Goal: Find specific page/section: Find specific page/section

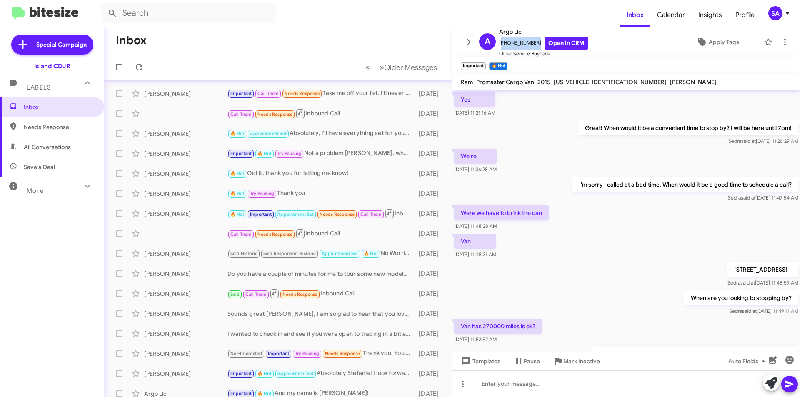
scroll to position [347, 0]
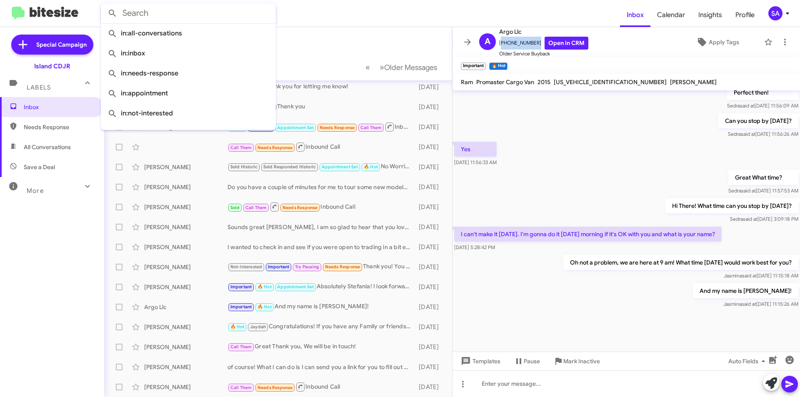
click at [222, 6] on input "text" at bounding box center [188, 13] width 175 height 20
paste input "[PERSON_NAME]"
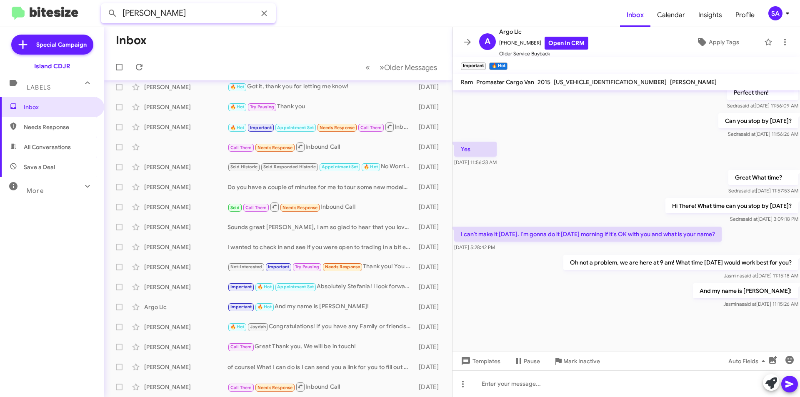
type input "[PERSON_NAME]"
click at [104, 5] on button at bounding box center [112, 13] width 17 height 17
click at [207, 10] on input "[PERSON_NAME]" at bounding box center [188, 13] width 175 height 20
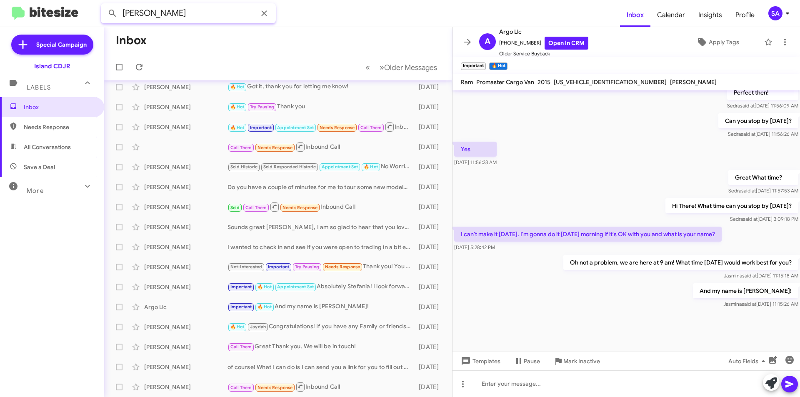
click at [207, 11] on input "[PERSON_NAME]" at bounding box center [188, 13] width 175 height 20
click at [104, 5] on button at bounding box center [112, 13] width 17 height 17
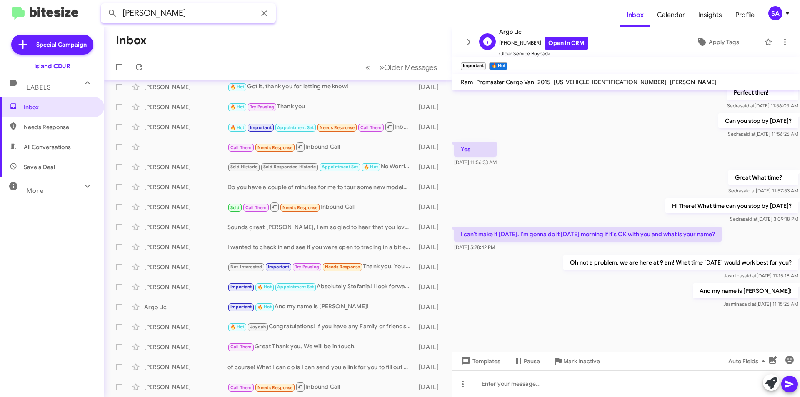
click at [104, 5] on button at bounding box center [112, 13] width 17 height 17
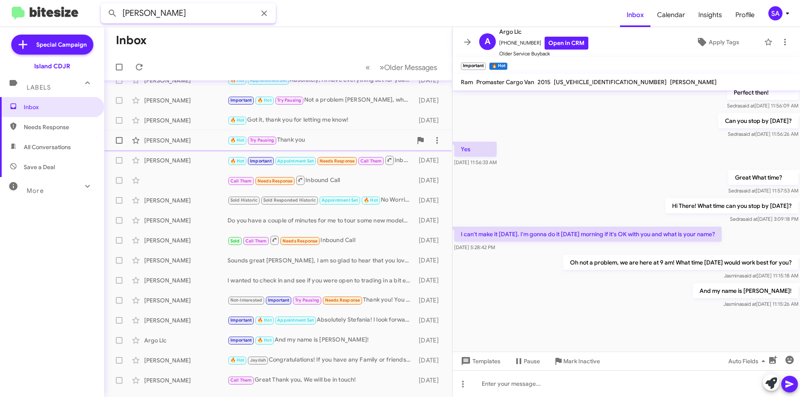
scroll to position [3, 0]
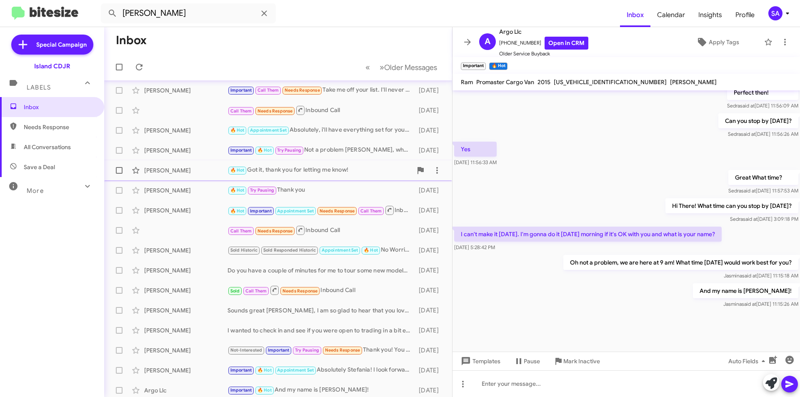
click at [162, 169] on div "[PERSON_NAME]" at bounding box center [185, 170] width 83 height 8
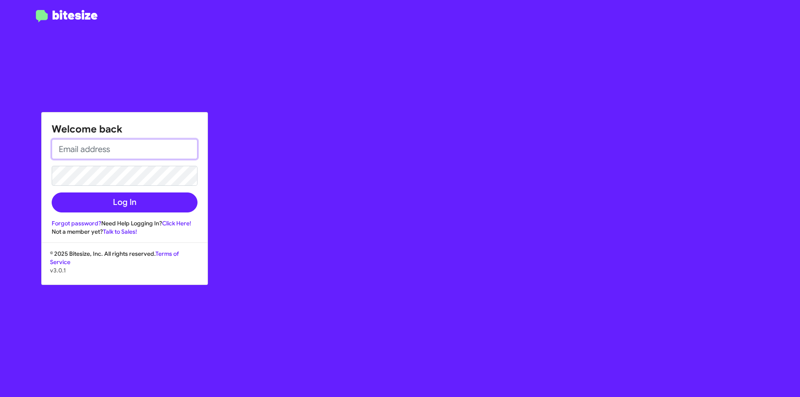
type input "[EMAIL_ADDRESS][DOMAIN_NAME]"
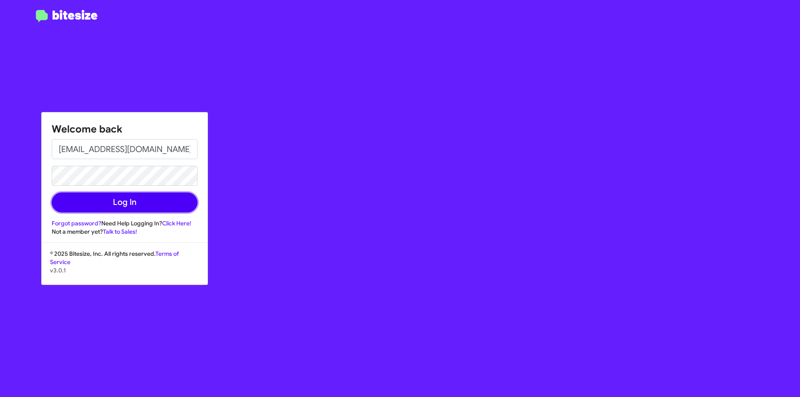
click at [183, 205] on button "Log In" at bounding box center [125, 202] width 146 height 20
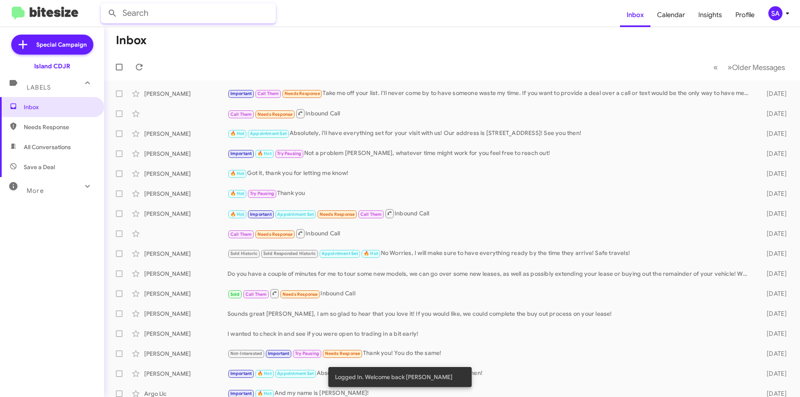
click at [167, 6] on input "text" at bounding box center [188, 13] width 175 height 20
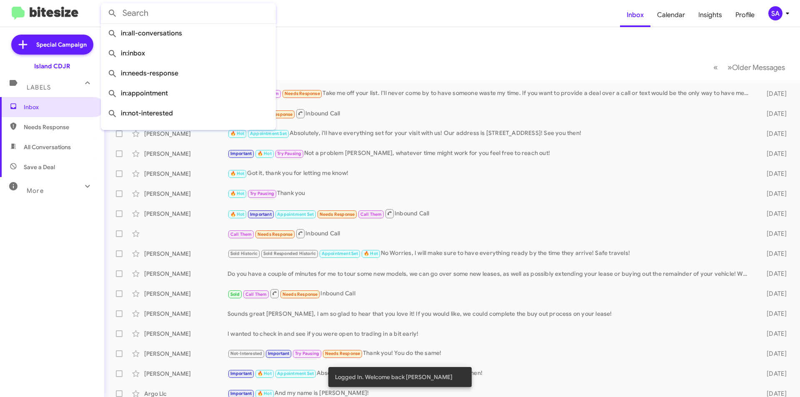
click at [167, 8] on input "text" at bounding box center [188, 13] width 175 height 20
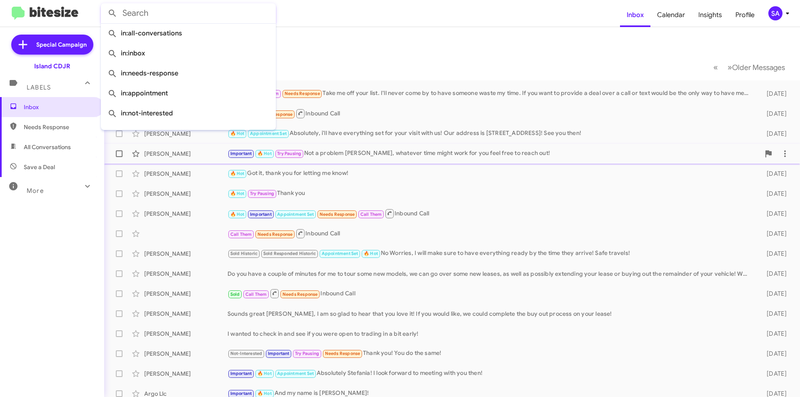
paste input "[PERSON_NAME]"
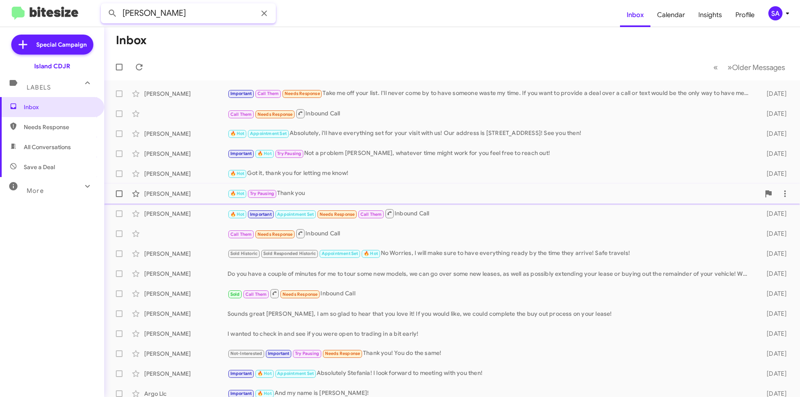
type input "[PERSON_NAME]"
click at [104, 5] on button at bounding box center [112, 13] width 17 height 17
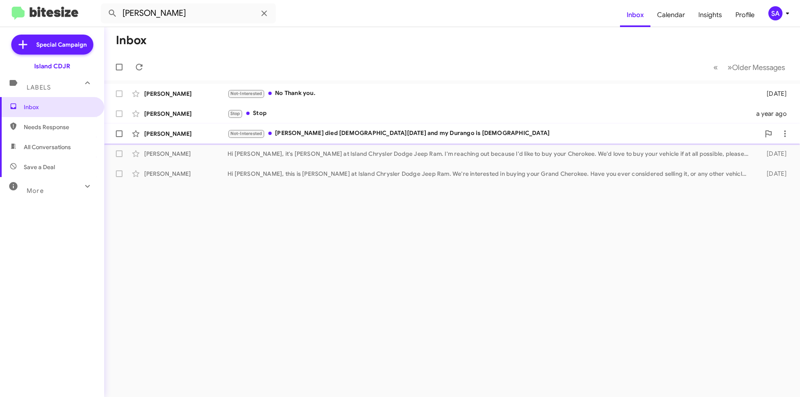
click at [158, 138] on div "[PERSON_NAME] Not-Interested [PERSON_NAME] died [DEMOGRAPHIC_DATA][DATE] and my…" at bounding box center [452, 133] width 682 height 17
